Goal: Book appointment/travel/reservation

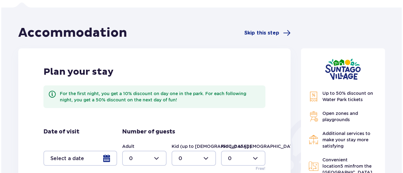
scroll to position [62, 0]
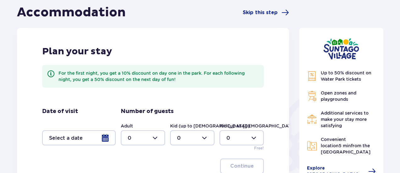
click at [147, 139] on div at bounding box center [143, 138] width 44 height 15
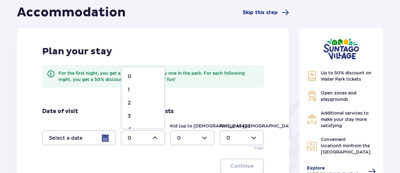
click at [134, 102] on div "2" at bounding box center [143, 103] width 31 height 7
type input "2"
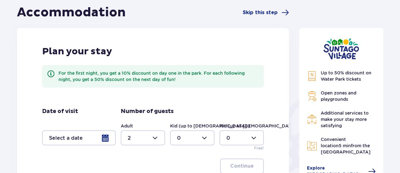
click at [66, 141] on div at bounding box center [79, 138] width 74 height 15
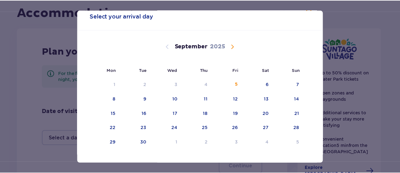
scroll to position [20, 0]
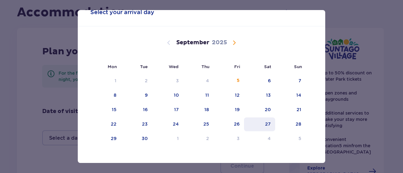
click at [259, 128] on div "27" at bounding box center [259, 125] width 31 height 14
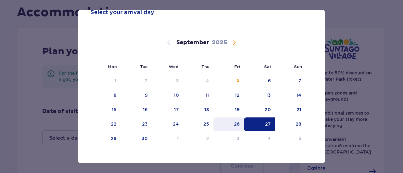
click at [232, 120] on div "26" at bounding box center [228, 125] width 31 height 14
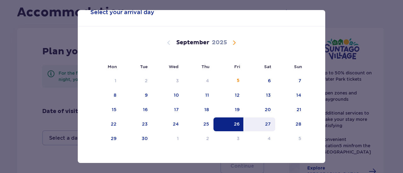
click at [261, 123] on div "27" at bounding box center [259, 125] width 31 height 14
type input "[DATE] - [DATE]"
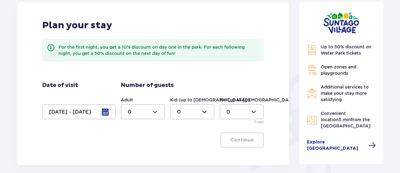
scroll to position [101, 0]
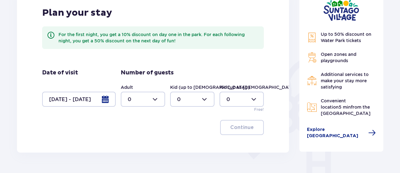
click at [135, 99] on div at bounding box center [143, 99] width 44 height 15
click at [136, 145] on div "2" at bounding box center [143, 145] width 31 height 7
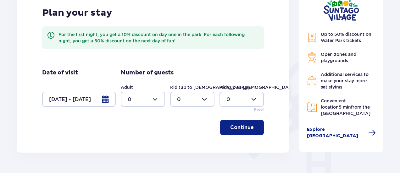
type input "2"
click at [239, 127] on p "Continue" at bounding box center [242, 127] width 24 height 7
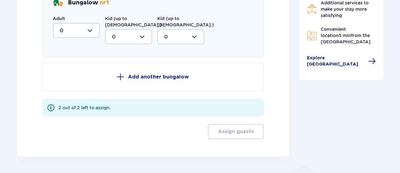
scroll to position [325, 0]
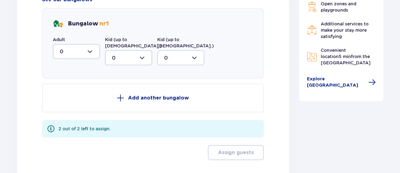
click at [69, 59] on div "Bungalow nr 1 Adult 0 Kid (up to [DEMOGRAPHIC_DATA].) 0 Kid (up to [DEMOGRAPHIC…" at bounding box center [153, 43] width 222 height 70
click at [66, 50] on div at bounding box center [76, 51] width 47 height 15
click at [64, 97] on div "2" at bounding box center [76, 97] width 33 height 7
type input "2"
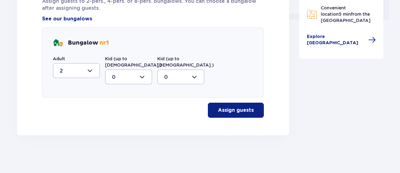
scroll to position [299, 0]
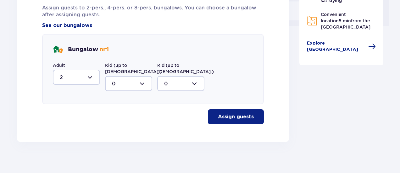
click at [236, 114] on p "Assign guests" at bounding box center [236, 117] width 36 height 7
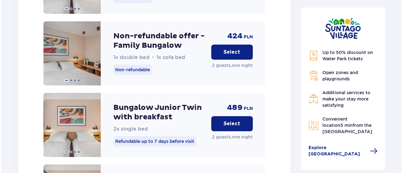
scroll to position [650, 0]
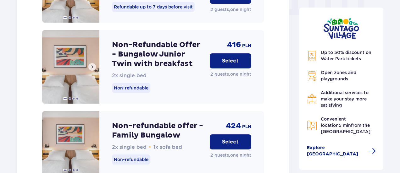
click at [92, 64] on span at bounding box center [92, 66] width 5 height 5
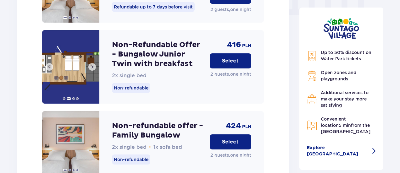
click at [92, 64] on span at bounding box center [92, 66] width 5 height 5
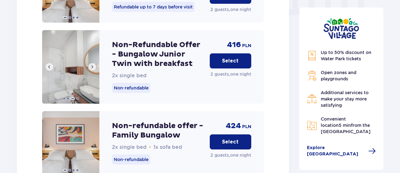
click at [92, 64] on span at bounding box center [92, 66] width 5 height 5
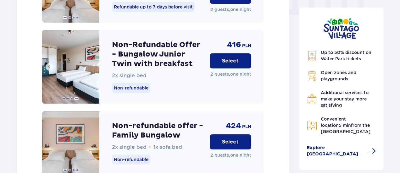
click at [92, 62] on img at bounding box center [70, 67] width 57 height 74
